Goal: Information Seeking & Learning: Learn about a topic

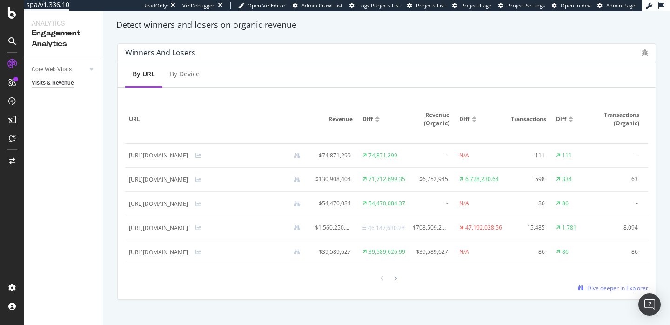
scroll to position [579, 0]
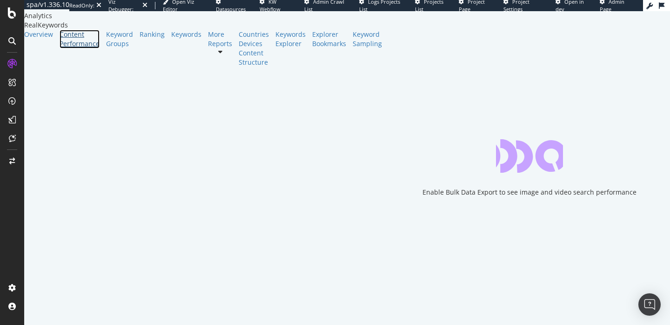
click at [69, 48] on div "Content Performance" at bounding box center [80, 39] width 40 height 19
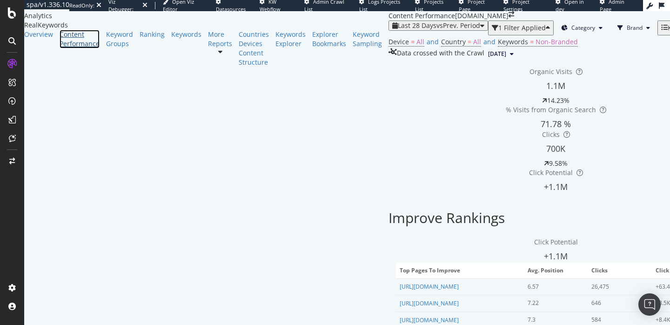
scroll to position [1405, 0]
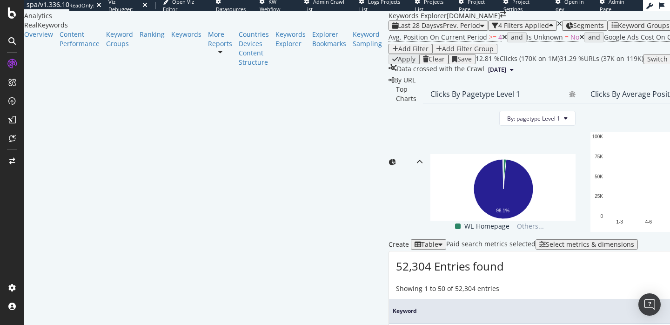
scroll to position [268, 0]
